Goal: Task Accomplishment & Management: Manage account settings

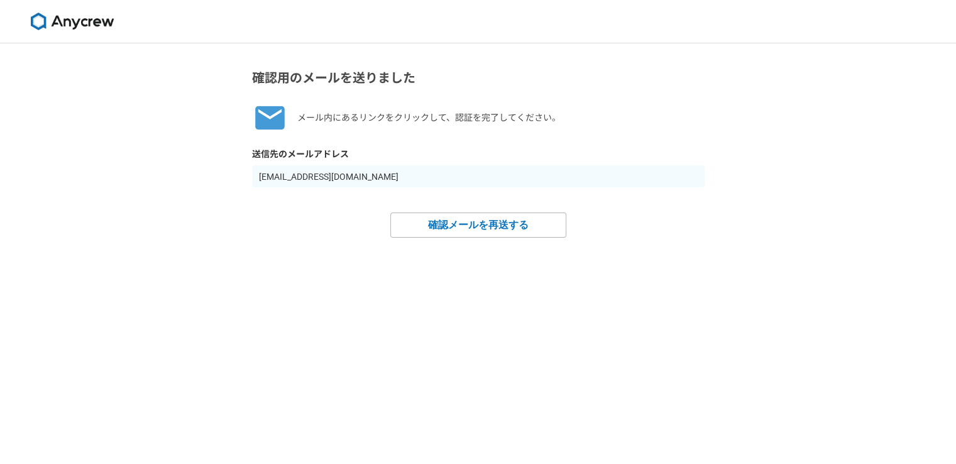
click at [88, 19] on img at bounding box center [72, 22] width 94 height 18
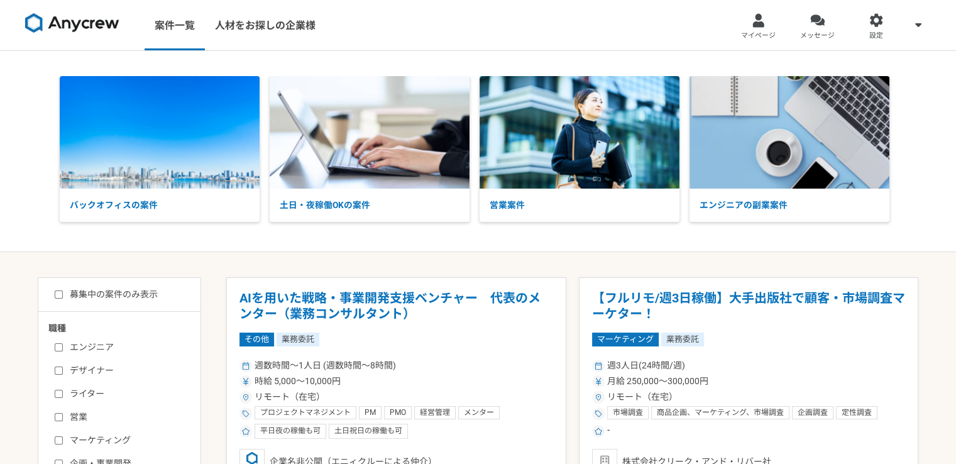
click at [760, 23] on div at bounding box center [758, 20] width 14 height 14
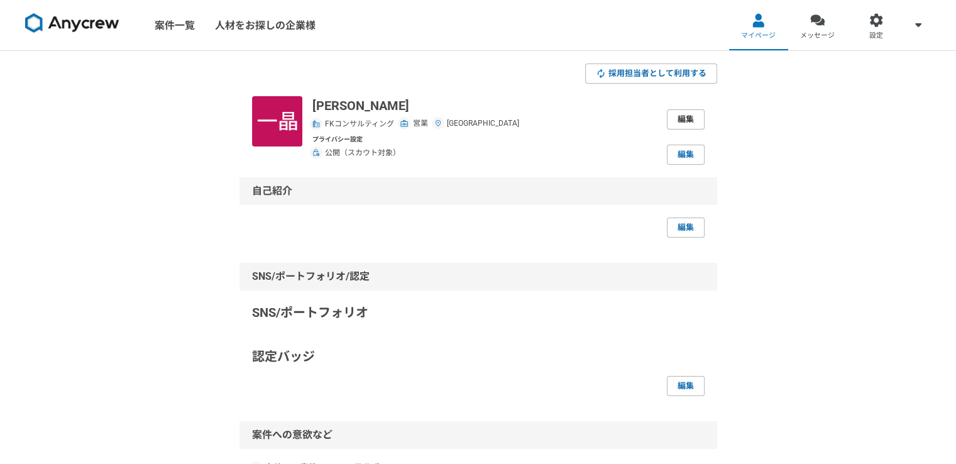
click at [689, 122] on link "編集" at bounding box center [686, 119] width 38 height 20
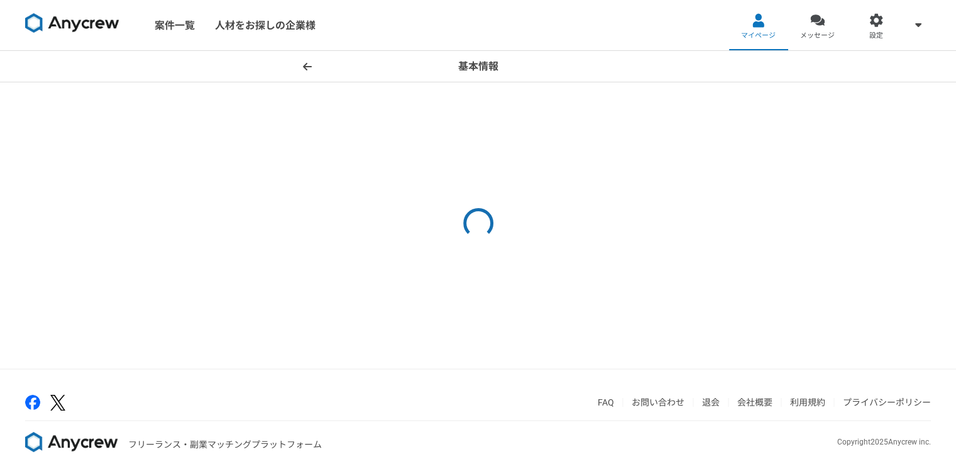
select select "4"
select select "27"
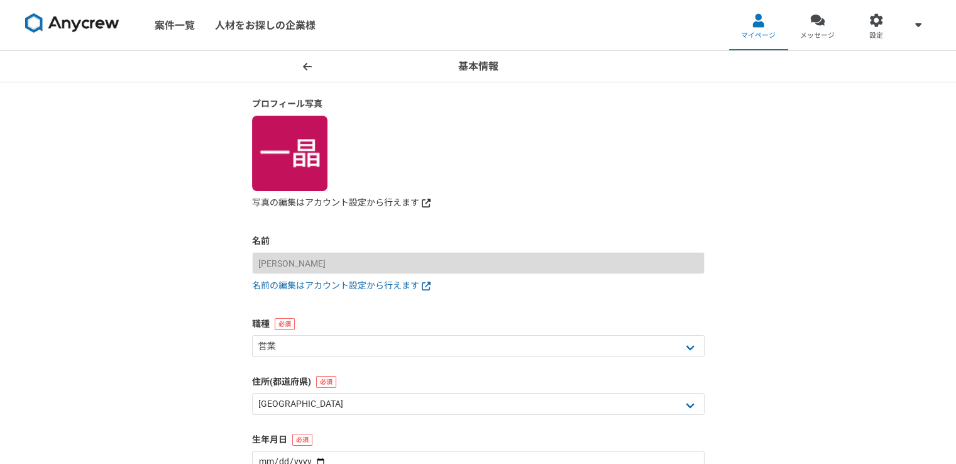
click at [306, 199] on link "写真の編集はアカウント設定から行えます" at bounding box center [478, 202] width 453 height 13
click at [748, 19] on link "マイページ" at bounding box center [758, 25] width 59 height 50
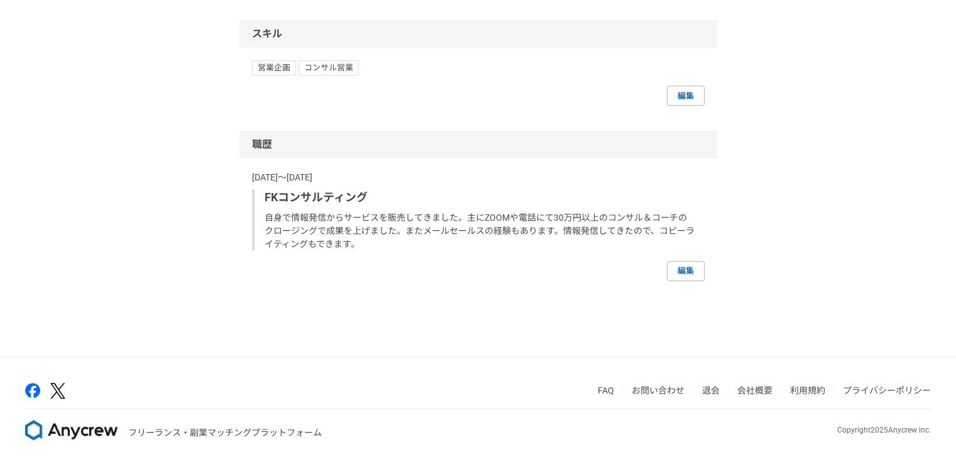
scroll to position [670, 0]
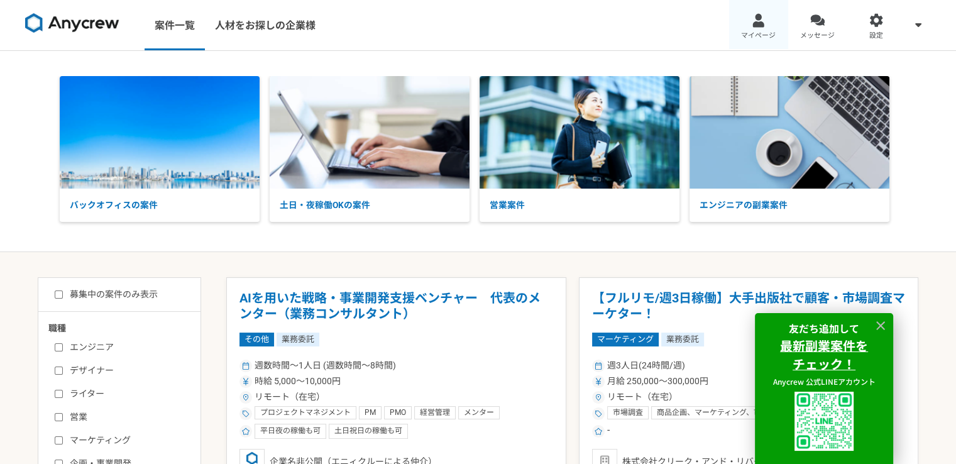
click at [760, 26] on div at bounding box center [758, 20] width 14 height 14
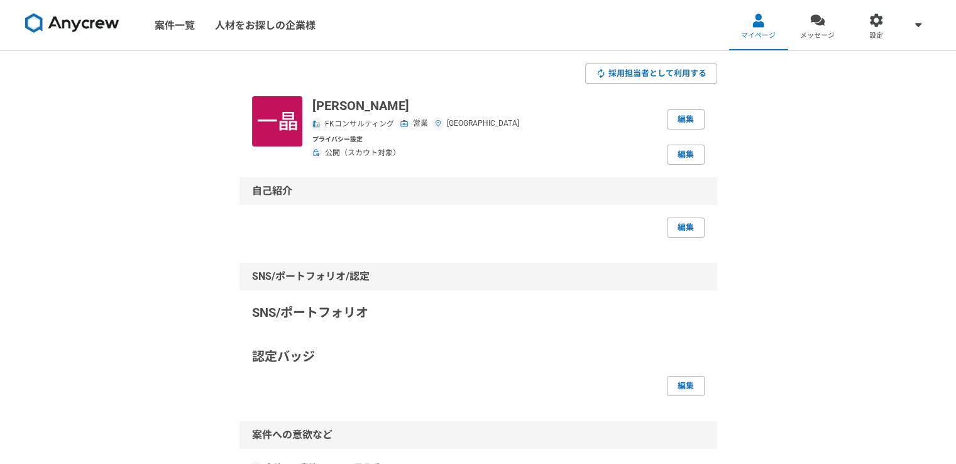
click at [290, 123] on img at bounding box center [277, 121] width 50 height 50
click at [675, 124] on link "編集" at bounding box center [686, 119] width 38 height 20
select select "27"
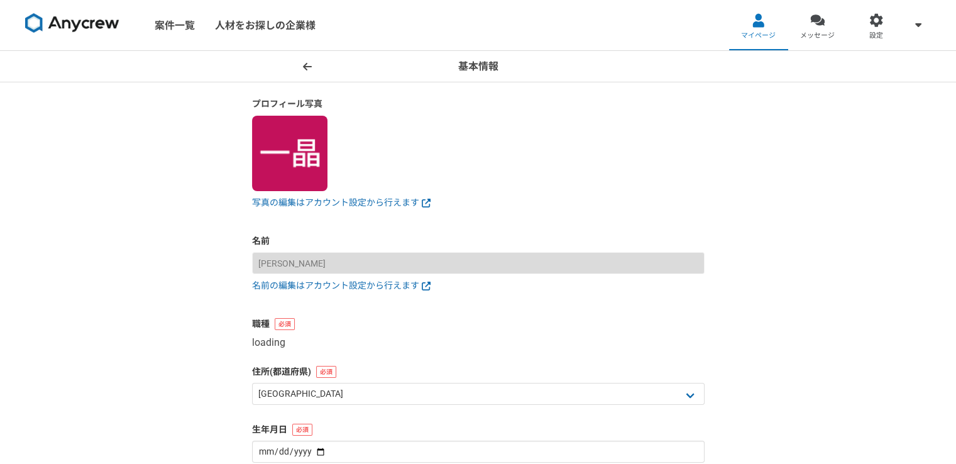
select select "4"
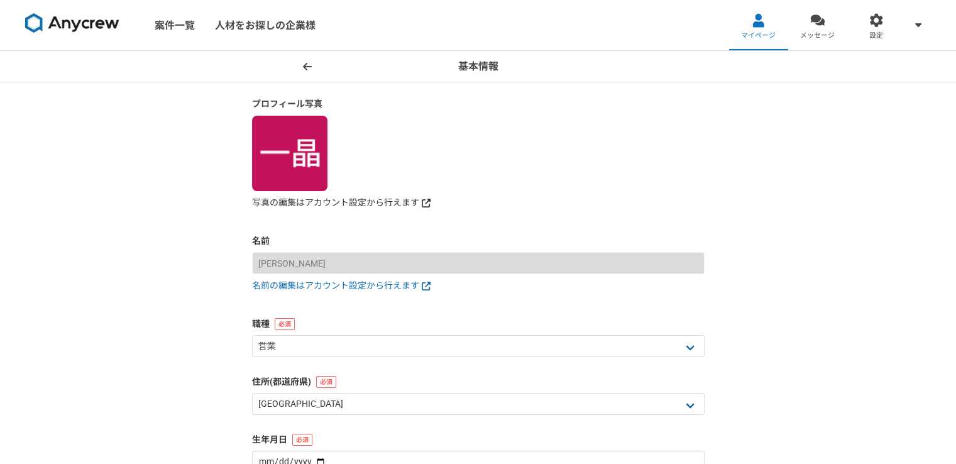
click at [388, 201] on link "写真の編集はアカウント設定から行えます" at bounding box center [478, 202] width 453 height 13
click at [313, 204] on link "写真の編集はアカウント設定から行えます" at bounding box center [478, 202] width 453 height 13
click at [311, 204] on link "写真の編集はアカウント設定から行えます" at bounding box center [478, 202] width 453 height 13
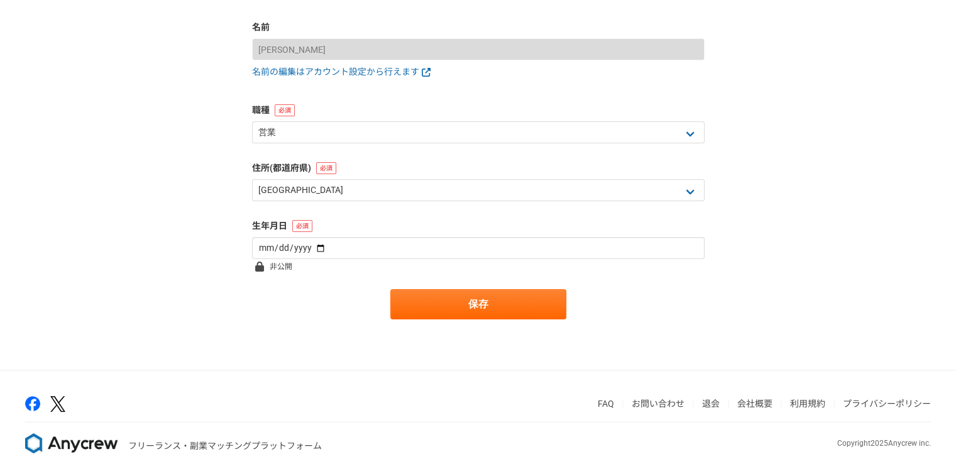
scroll to position [228, 0]
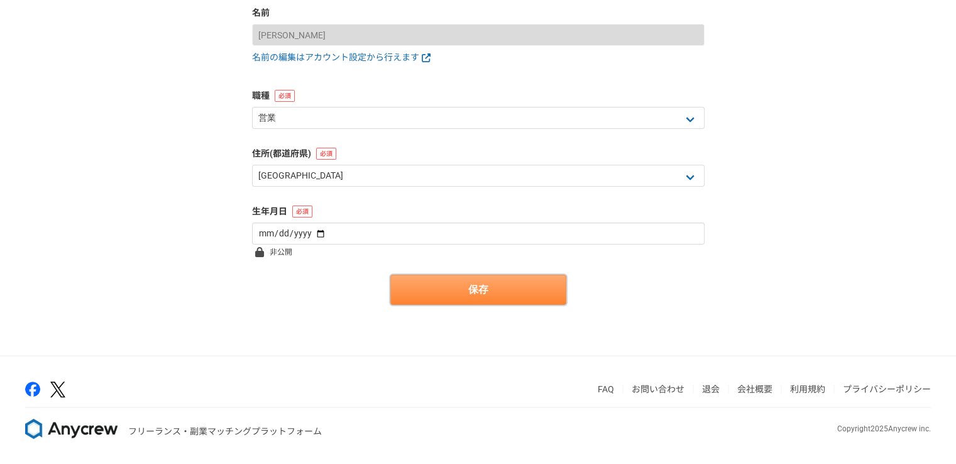
click at [428, 286] on button "保存" at bounding box center [479, 290] width 176 height 30
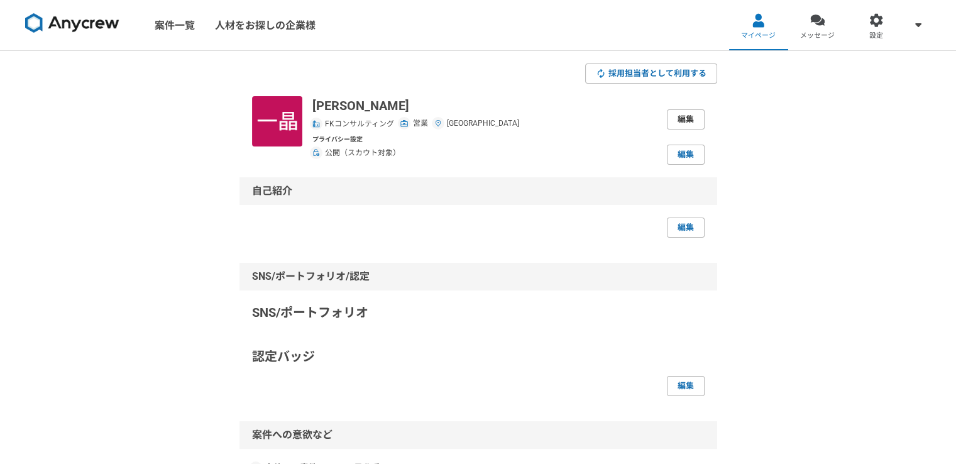
click at [692, 122] on link "編集" at bounding box center [686, 119] width 38 height 20
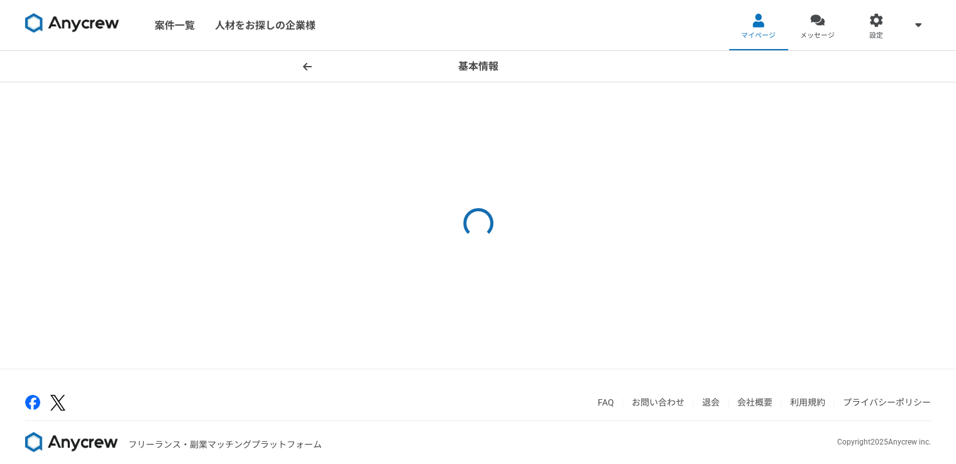
select select "4"
select select "27"
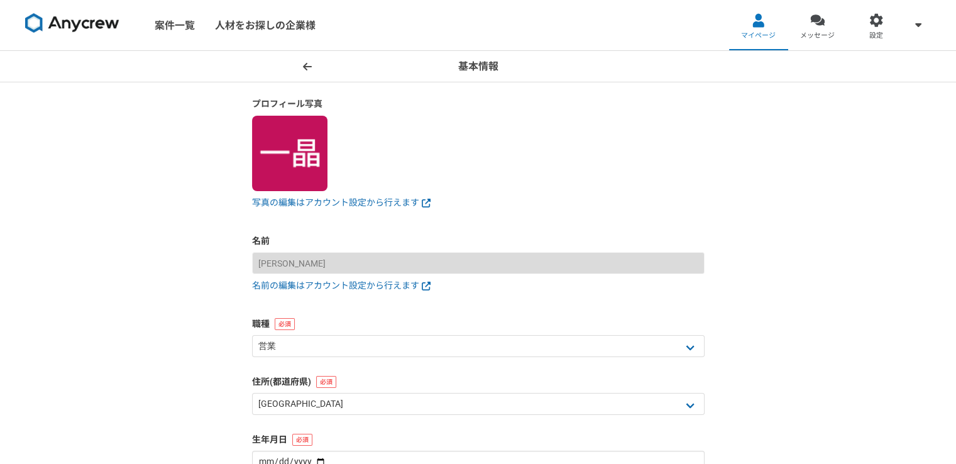
click at [302, 67] on span at bounding box center [307, 66] width 15 height 15
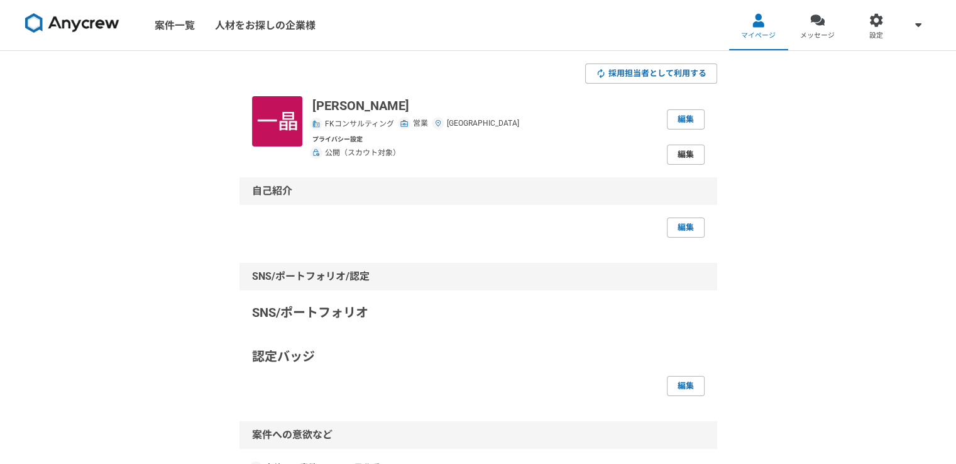
click at [684, 162] on link "編集" at bounding box center [686, 155] width 38 height 20
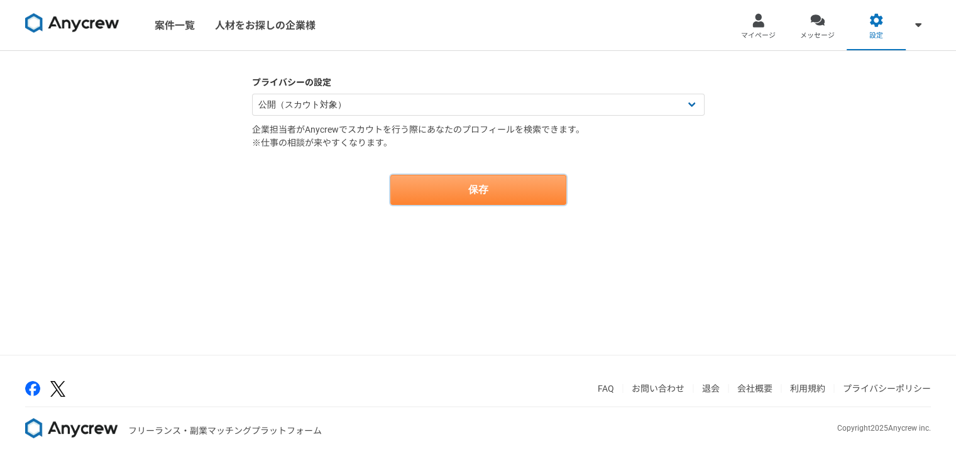
click at [472, 186] on button "保存" at bounding box center [479, 190] width 176 height 30
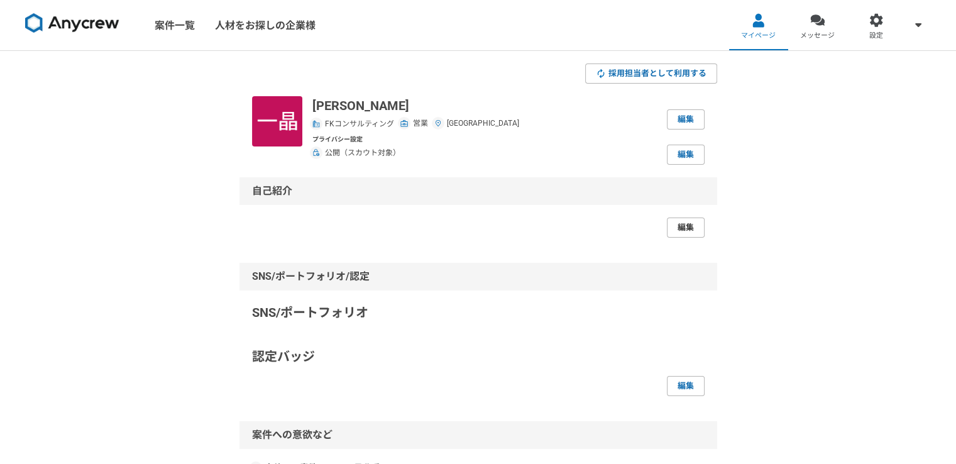
click at [692, 226] on link "編集" at bounding box center [686, 228] width 38 height 20
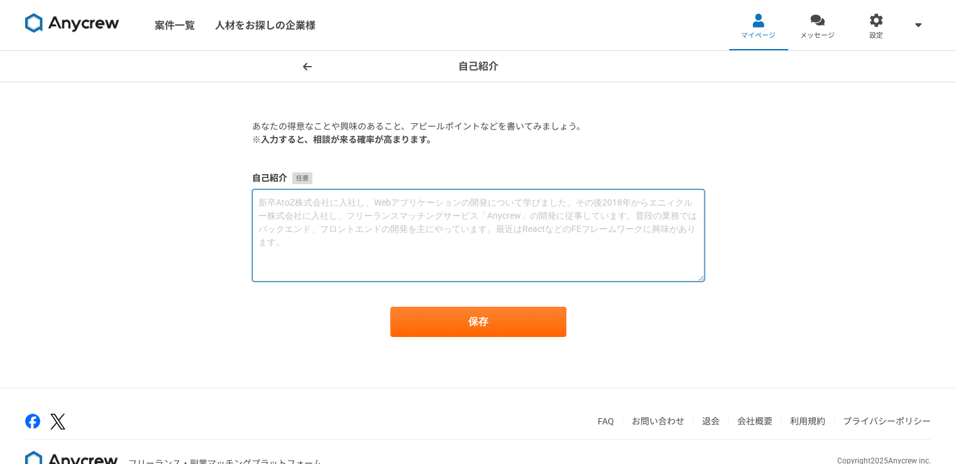
click at [482, 217] on textarea at bounding box center [478, 235] width 453 height 92
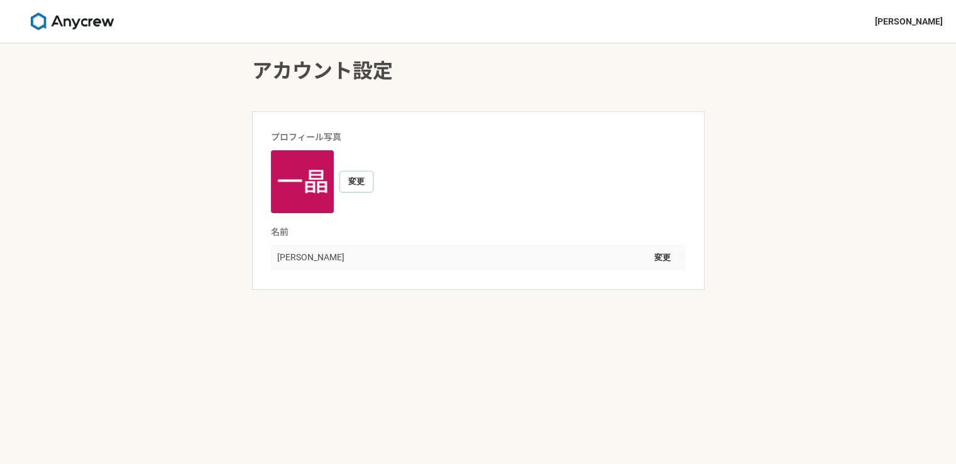
click at [361, 179] on button "変更" at bounding box center [356, 182] width 33 height 20
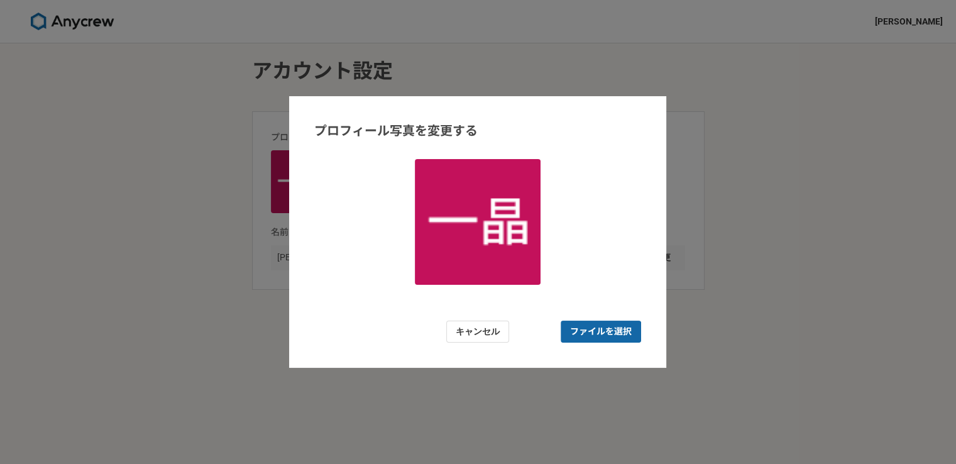
click at [599, 323] on span "ファイルを選択" at bounding box center [601, 332] width 80 height 22
click at [599, 323] on input "ファイルを選択" at bounding box center [601, 332] width 80 height 22
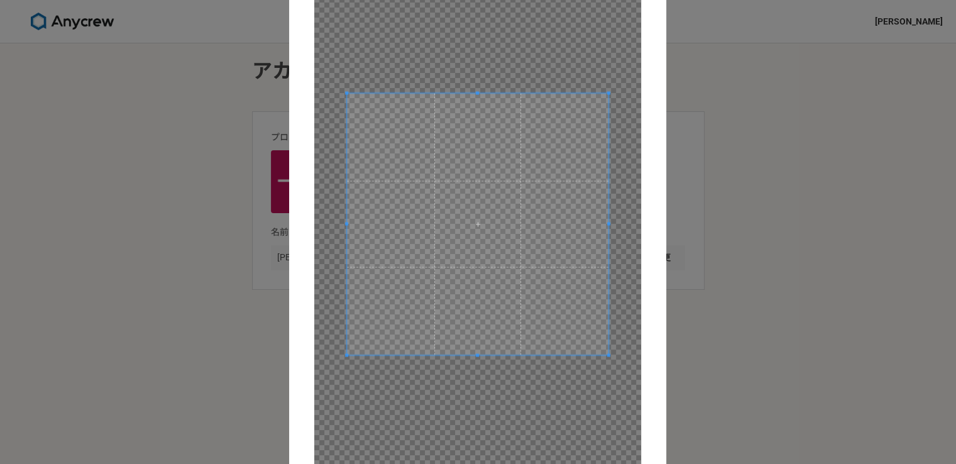
click at [463, 109] on div at bounding box center [477, 224] width 327 height 494
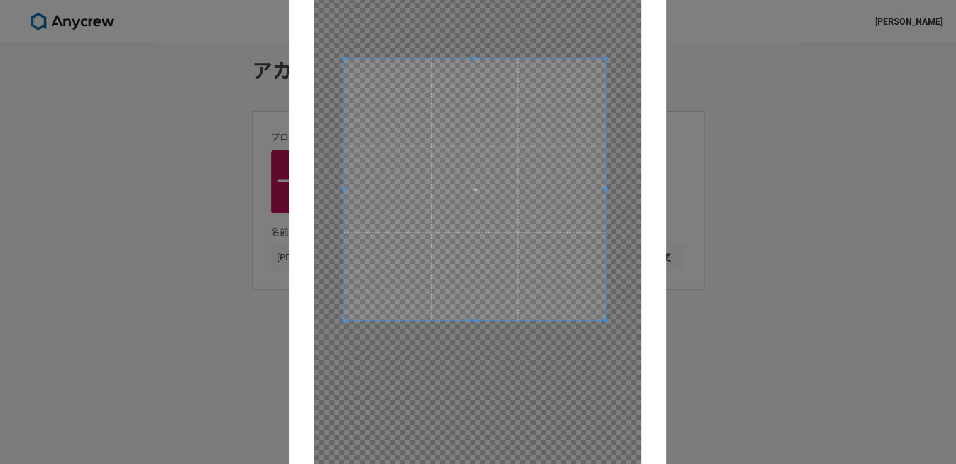
click at [472, 143] on span at bounding box center [475, 189] width 262 height 262
click at [791, 282] on div "プロフィール写真を変更する キャンセル 保存" at bounding box center [478, 232] width 956 height 464
click at [737, 323] on div "プロフィール写真を変更する キャンセル 保存" at bounding box center [478, 232] width 956 height 464
drag, startPoint x: 648, startPoint y: 431, endPoint x: 645, endPoint y: 405, distance: 26.0
click at [644, 405] on form "プロフィール写真を変更する キャンセル 保存" at bounding box center [477, 231] width 377 height 635
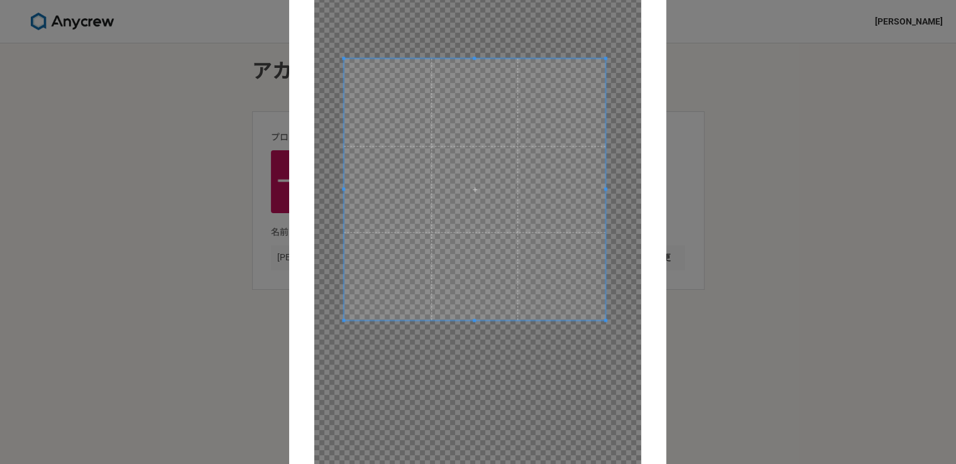
click at [553, 441] on div at bounding box center [477, 224] width 327 height 494
click at [556, 417] on div at bounding box center [477, 224] width 327 height 494
click at [577, 300] on span at bounding box center [475, 189] width 262 height 262
click at [837, 116] on div "プロフィール写真を変更する キャンセル 保存" at bounding box center [478, 232] width 956 height 464
click at [832, 118] on div "プロフィール写真を変更する キャンセル 保存" at bounding box center [478, 232] width 956 height 464
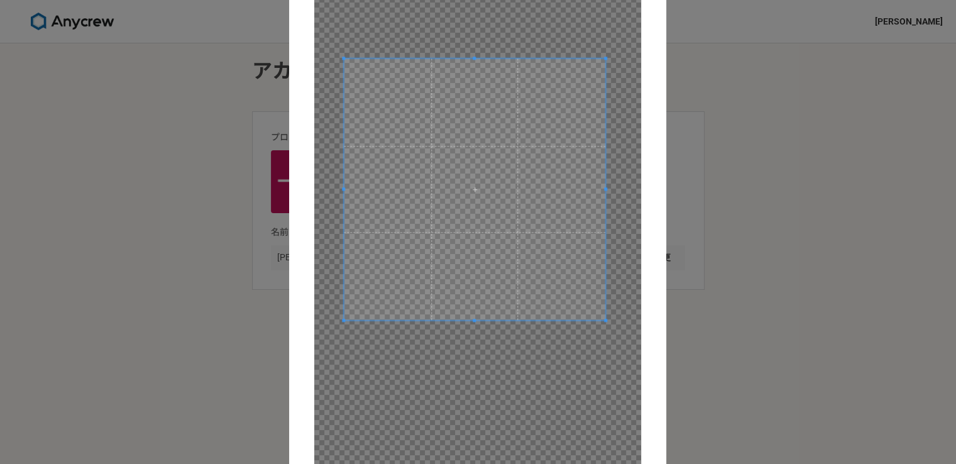
click at [830, 118] on div "プロフィール写真を変更する キャンセル 保存" at bounding box center [478, 232] width 956 height 464
click at [827, 119] on div "プロフィール写真を変更する キャンセル 保存" at bounding box center [478, 232] width 956 height 464
drag, startPoint x: 827, startPoint y: 119, endPoint x: 819, endPoint y: 121, distance: 8.0
click at [821, 121] on div "プロフィール写真を変更する キャンセル 保存" at bounding box center [478, 232] width 956 height 464
click at [818, 121] on div "プロフィール写真を変更する キャンセル 保存" at bounding box center [478, 232] width 956 height 464
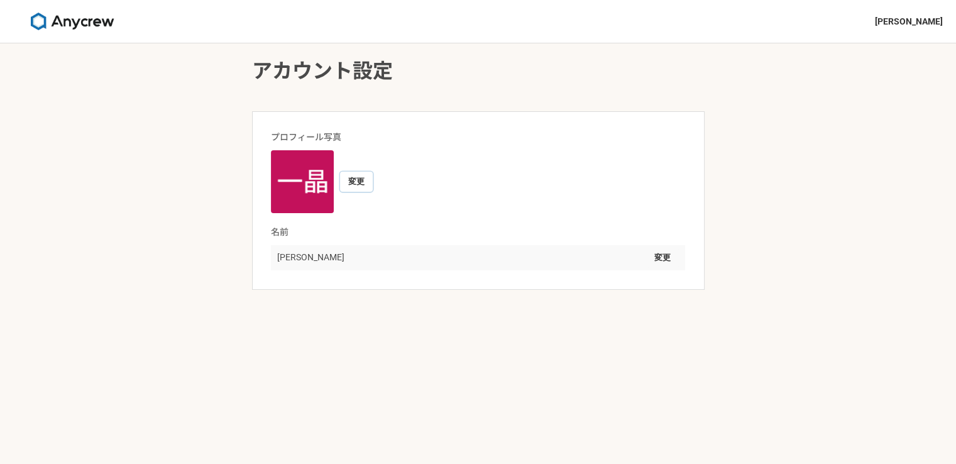
click at [358, 183] on button "変更" at bounding box center [356, 182] width 33 height 20
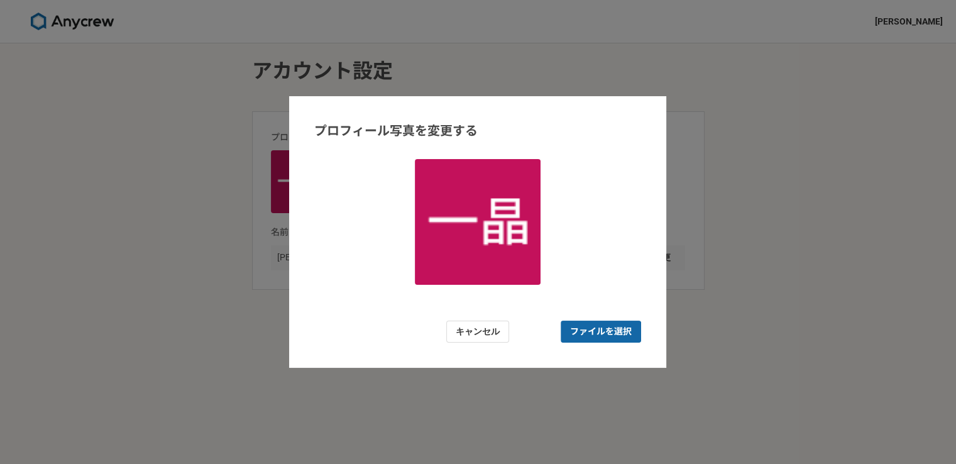
click at [589, 321] on span "ファイルを選択" at bounding box center [601, 332] width 80 height 22
click at [589, 321] on input "ファイルを選択" at bounding box center [601, 332] width 80 height 22
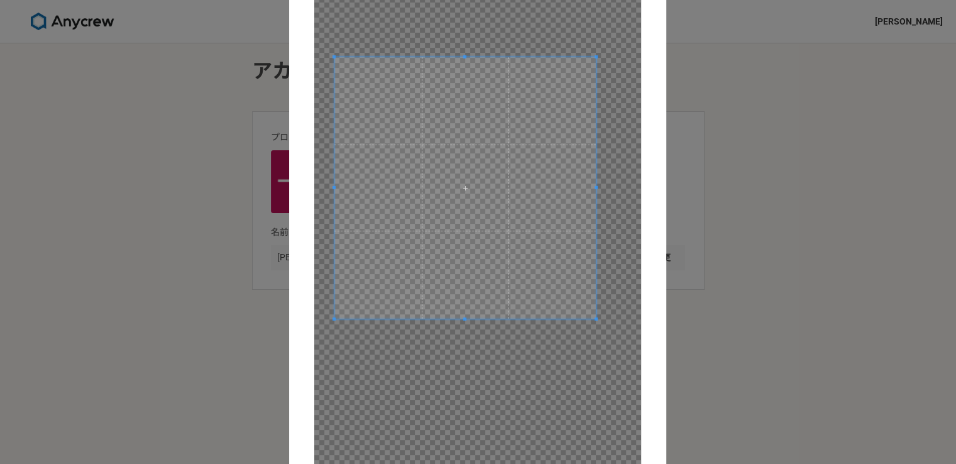
click at [584, 241] on span at bounding box center [466, 188] width 262 height 262
click at [570, 374] on div at bounding box center [477, 224] width 327 height 494
click at [570, 375] on div at bounding box center [477, 224] width 327 height 494
click at [575, 309] on span at bounding box center [464, 187] width 262 height 262
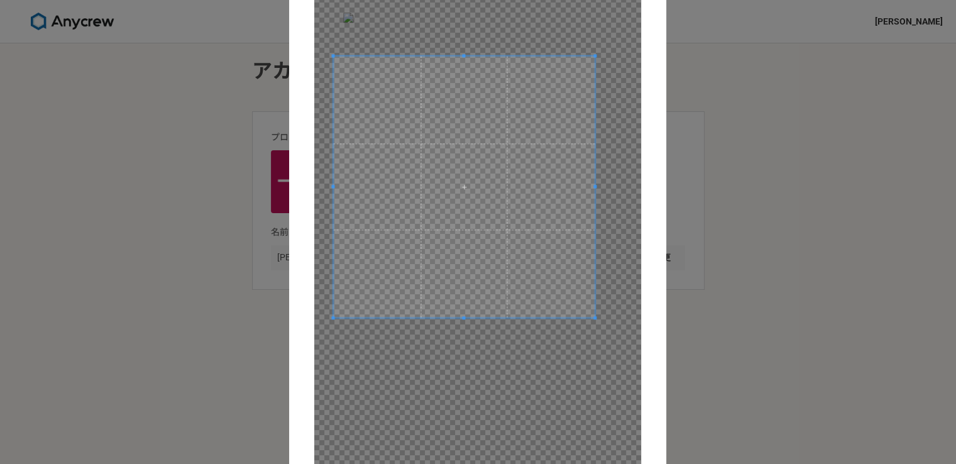
click at [575, 309] on span at bounding box center [464, 187] width 262 height 262
click at [575, 309] on span at bounding box center [465, 188] width 262 height 262
click at [589, 321] on div at bounding box center [477, 224] width 327 height 494
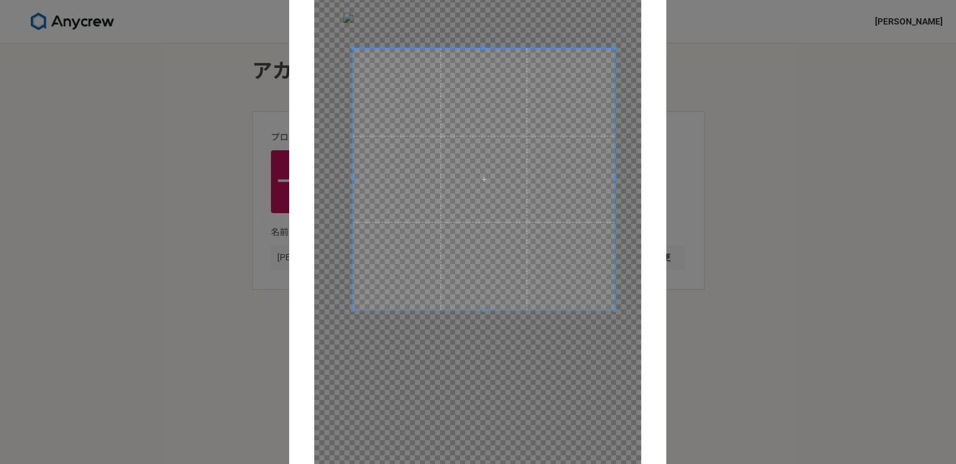
click at [556, 327] on div at bounding box center [477, 224] width 327 height 494
click at [397, 367] on div at bounding box center [477, 224] width 327 height 494
click at [328, 365] on div at bounding box center [477, 224] width 327 height 494
click at [302, 366] on form "プロフィール写真を変更する キャンセル 保存" at bounding box center [477, 231] width 377 height 635
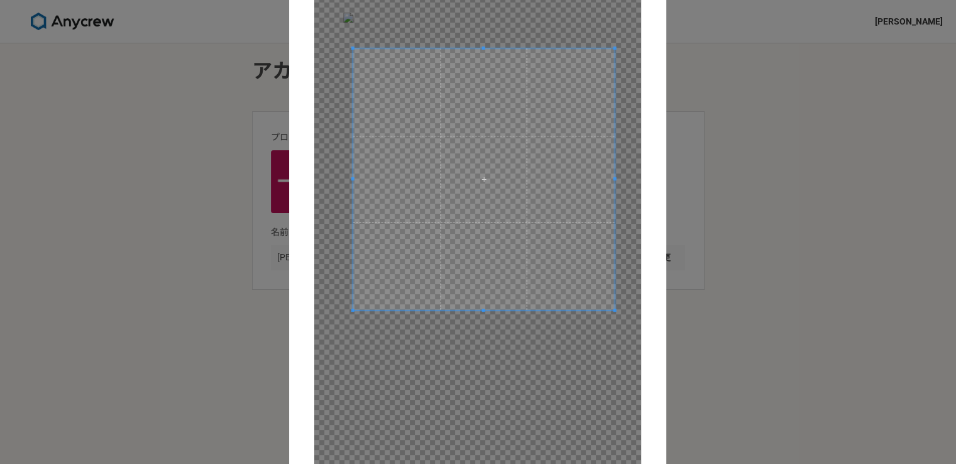
click at [302, 366] on form "プロフィール写真を変更する キャンセル 保存" at bounding box center [477, 231] width 377 height 635
click at [322, 292] on div at bounding box center [477, 224] width 327 height 494
click at [294, 294] on form "プロフィール写真を変更する キャンセル 保存" at bounding box center [477, 231] width 377 height 635
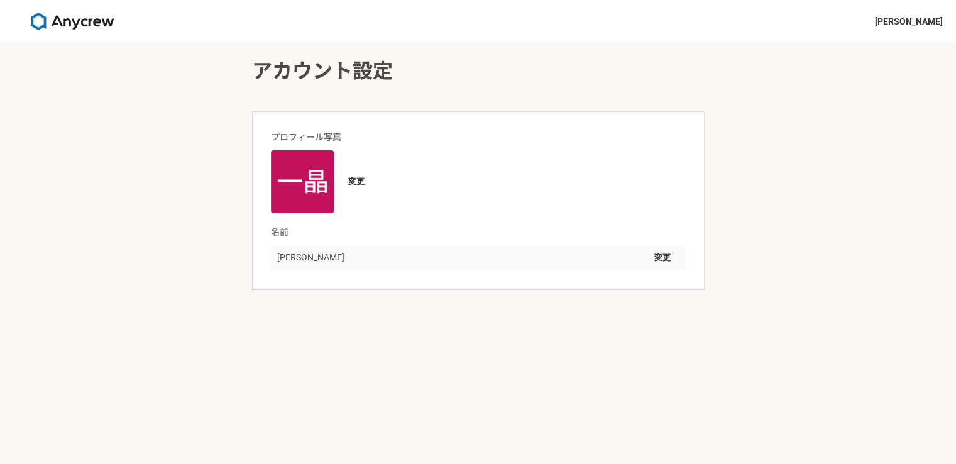
click at [303, 201] on img at bounding box center [302, 181] width 63 height 63
click at [300, 191] on img at bounding box center [302, 181] width 63 height 63
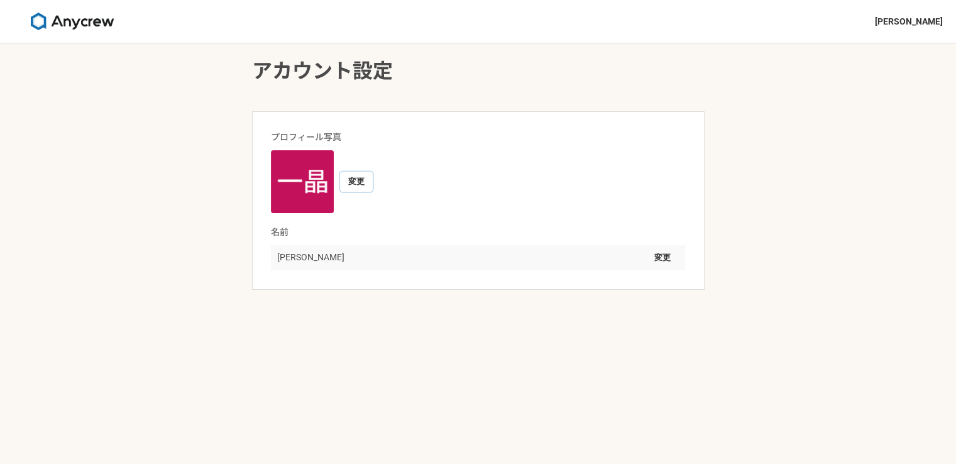
click at [355, 179] on button "変更" at bounding box center [356, 182] width 33 height 20
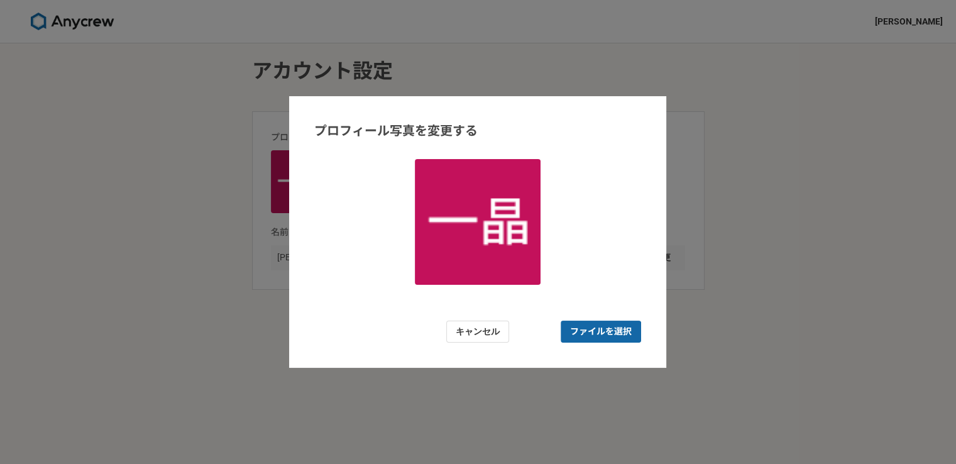
click at [580, 329] on span "ファイルを選択" at bounding box center [601, 331] width 62 height 13
click at [580, 329] on input "ファイルを選択" at bounding box center [601, 332] width 80 height 22
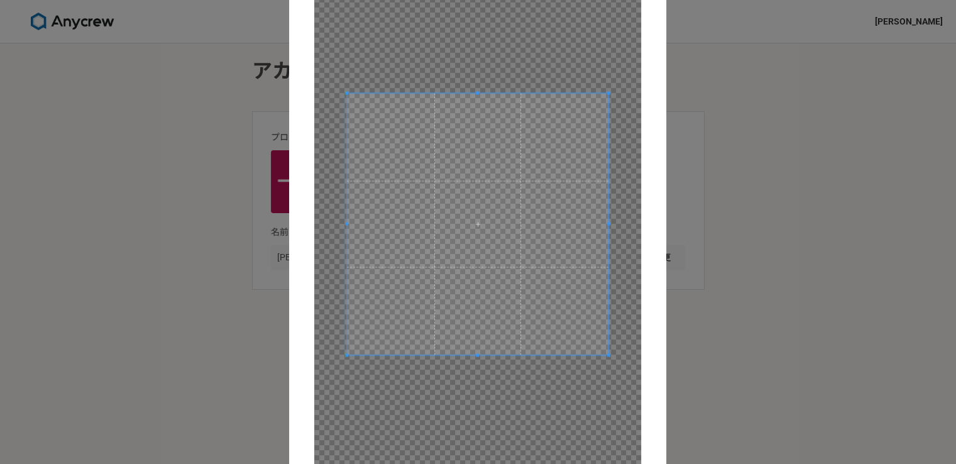
drag, startPoint x: 651, startPoint y: 204, endPoint x: 648, endPoint y: 245, distance: 40.4
click at [646, 245] on form "プロフィール写真を変更する キャンセル 保存" at bounding box center [477, 231] width 377 height 635
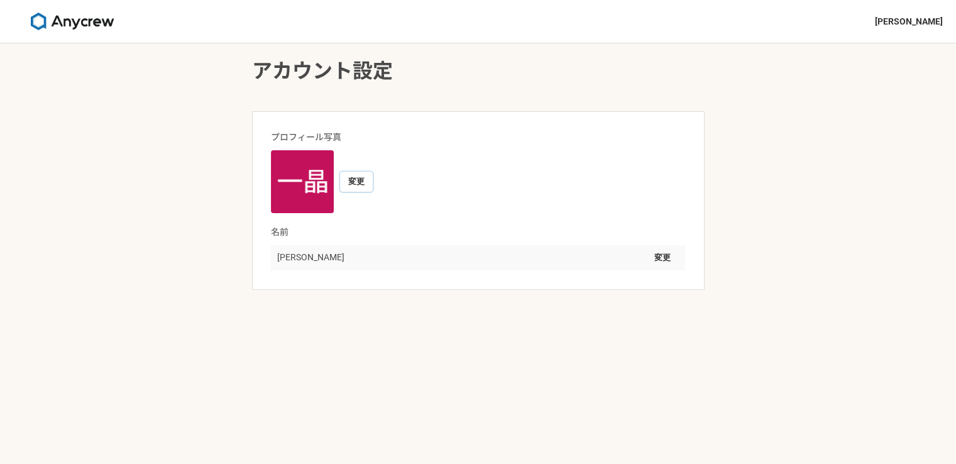
click at [360, 182] on button "変更" at bounding box center [356, 182] width 33 height 20
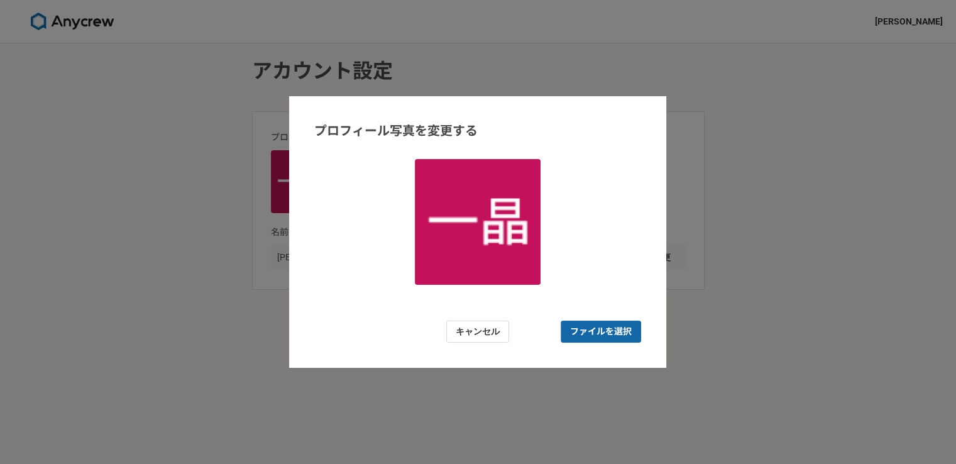
click at [601, 335] on span "ファイルを選択" at bounding box center [601, 331] width 62 height 13
click at [601, 335] on input "ファイルを選択" at bounding box center [601, 332] width 80 height 22
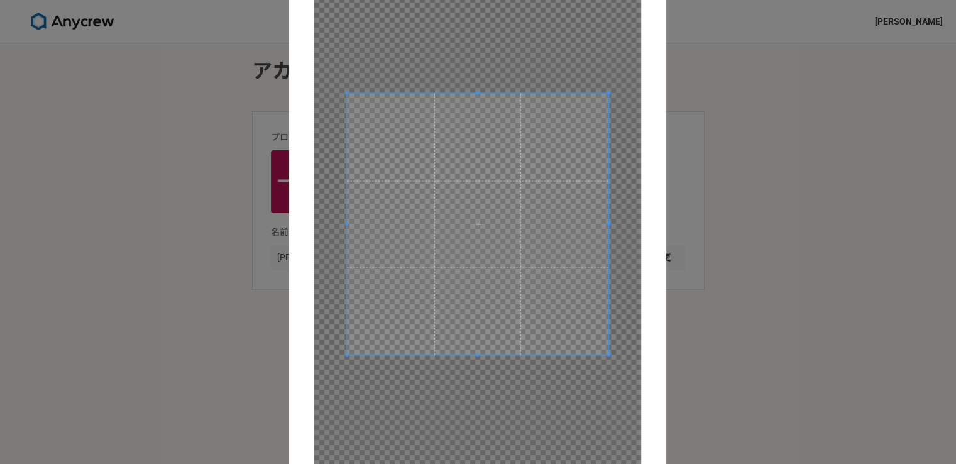
click at [175, 305] on div "プロフィール写真を変更する キャンセル 保存" at bounding box center [478, 232] width 956 height 464
